Goal: Find specific page/section: Find specific page/section

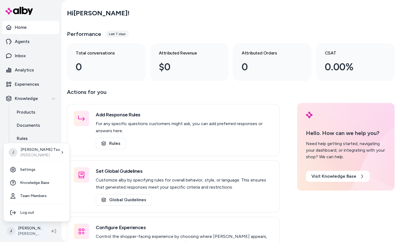
click at [19, 232] on html "Home Agents Inbox Analytics Experiences Knowledge Products Documents Rules Veri…" at bounding box center [200, 121] width 400 height 242
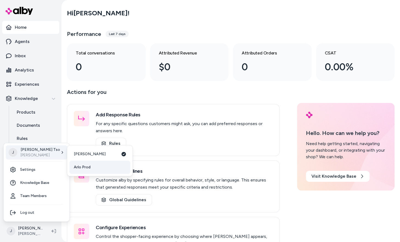
click at [88, 168] on span "Arlo Prod" at bounding box center [82, 167] width 17 height 5
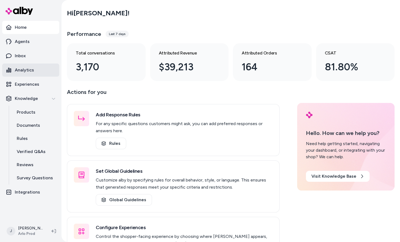
click at [44, 72] on link "Analytics" at bounding box center [30, 70] width 57 height 13
